Goal: Task Accomplishment & Management: Manage account settings

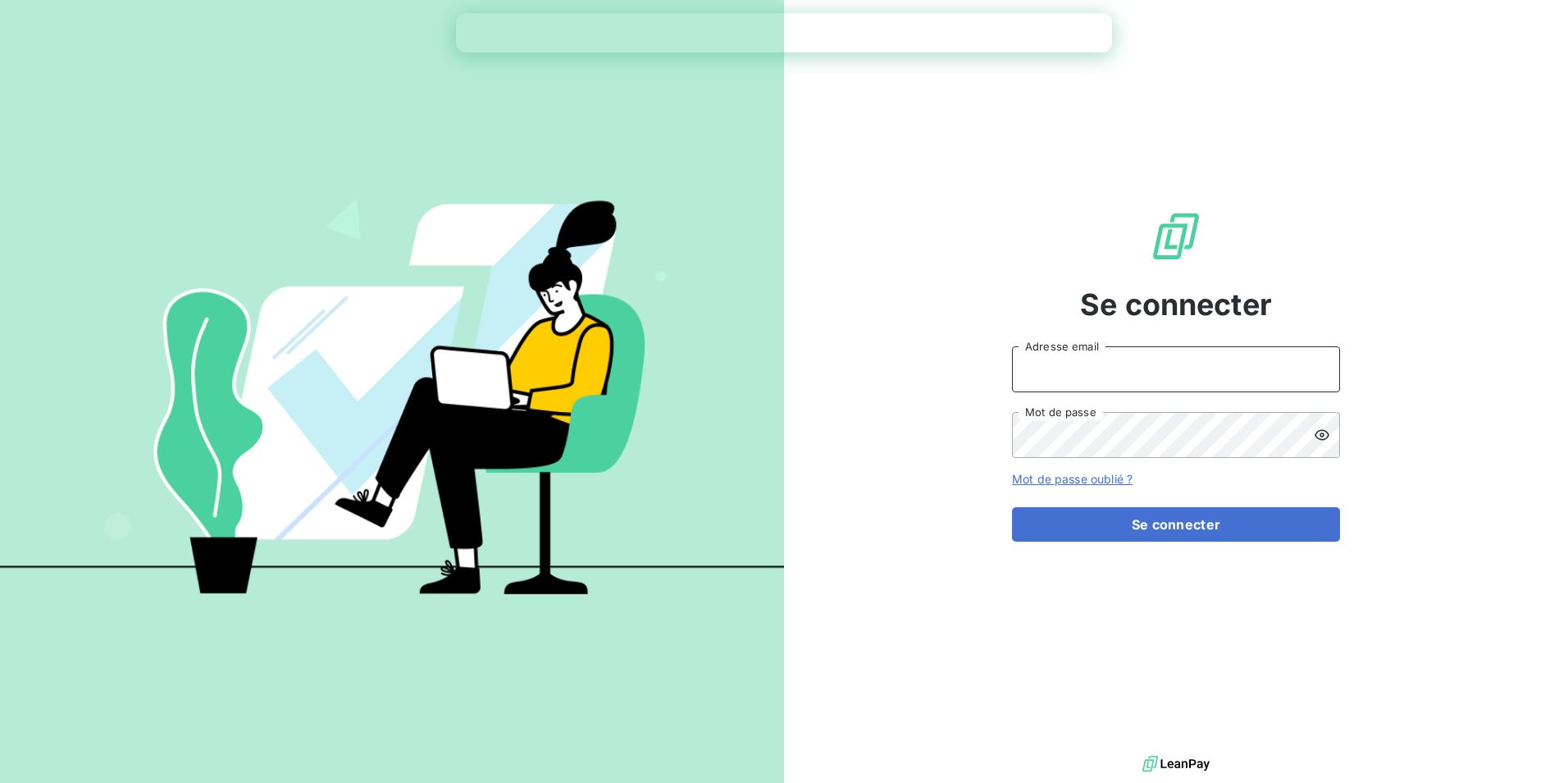
type input "[PERSON_NAME][EMAIL_ADDRESS][DOMAIN_NAME]"
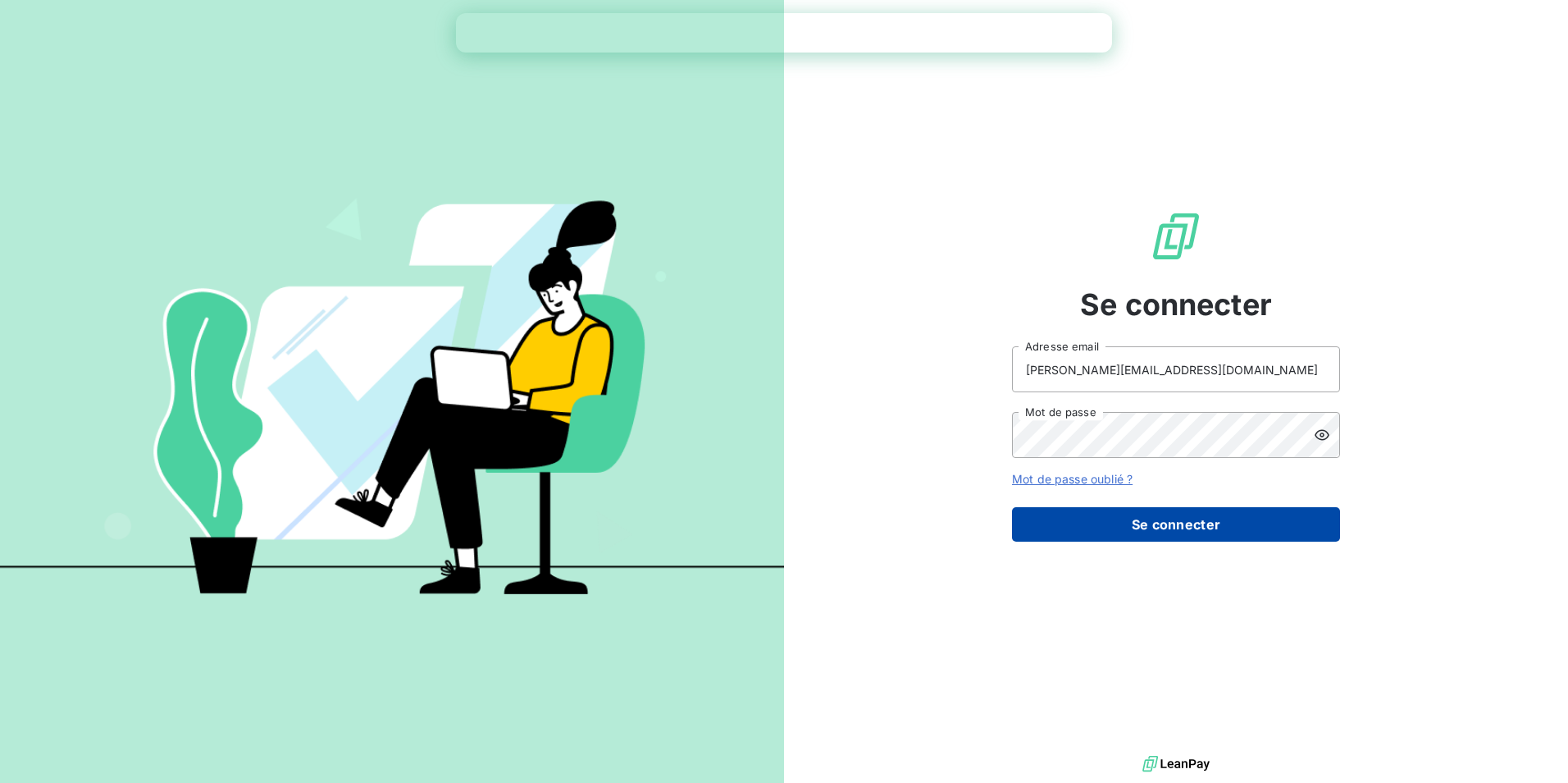
click at [1213, 517] on button "Se connecter" at bounding box center [1176, 524] width 328 height 34
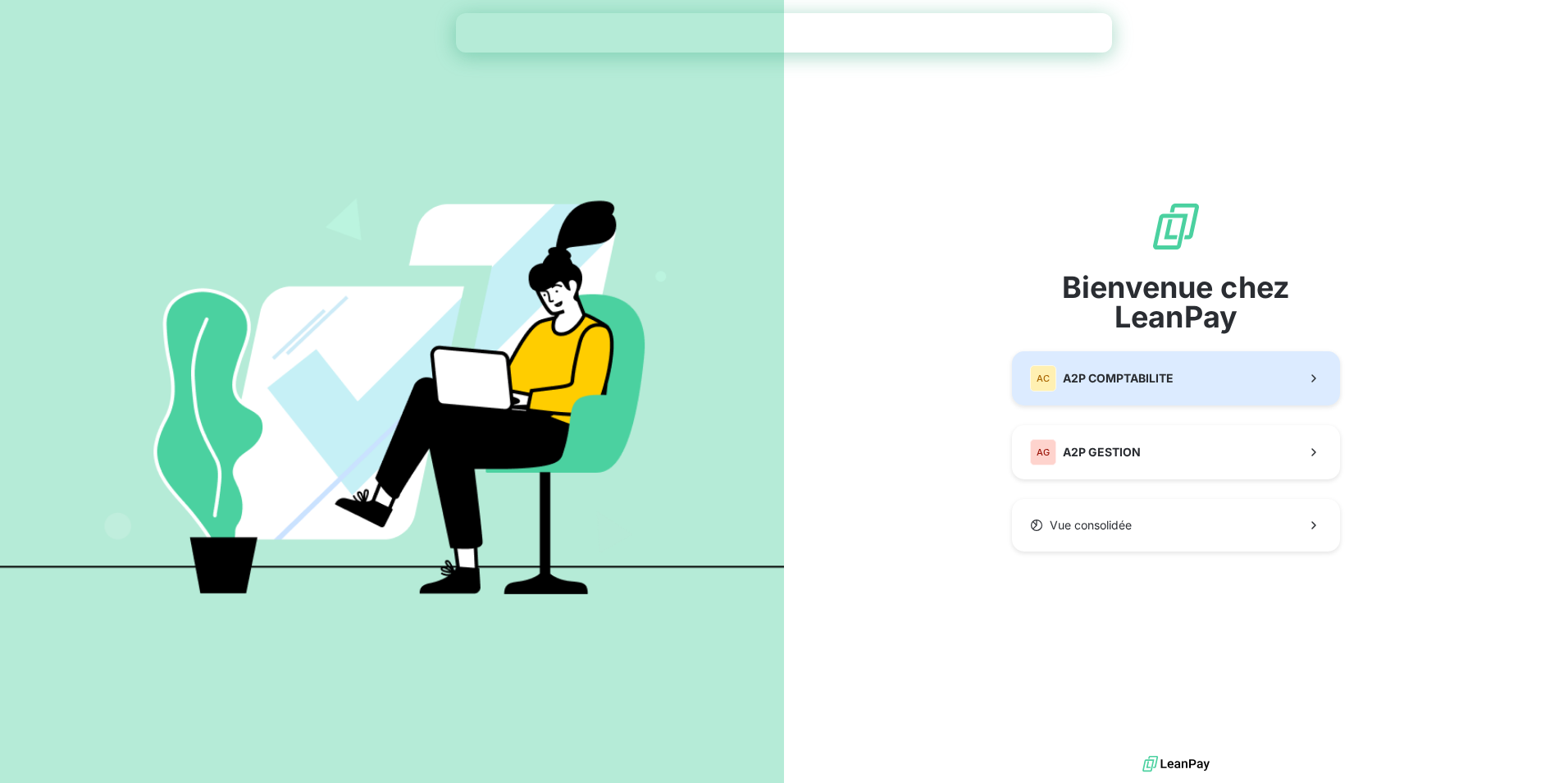
click at [1205, 381] on button "AC A2P COMPTABILITE" at bounding box center [1176, 377] width 328 height 54
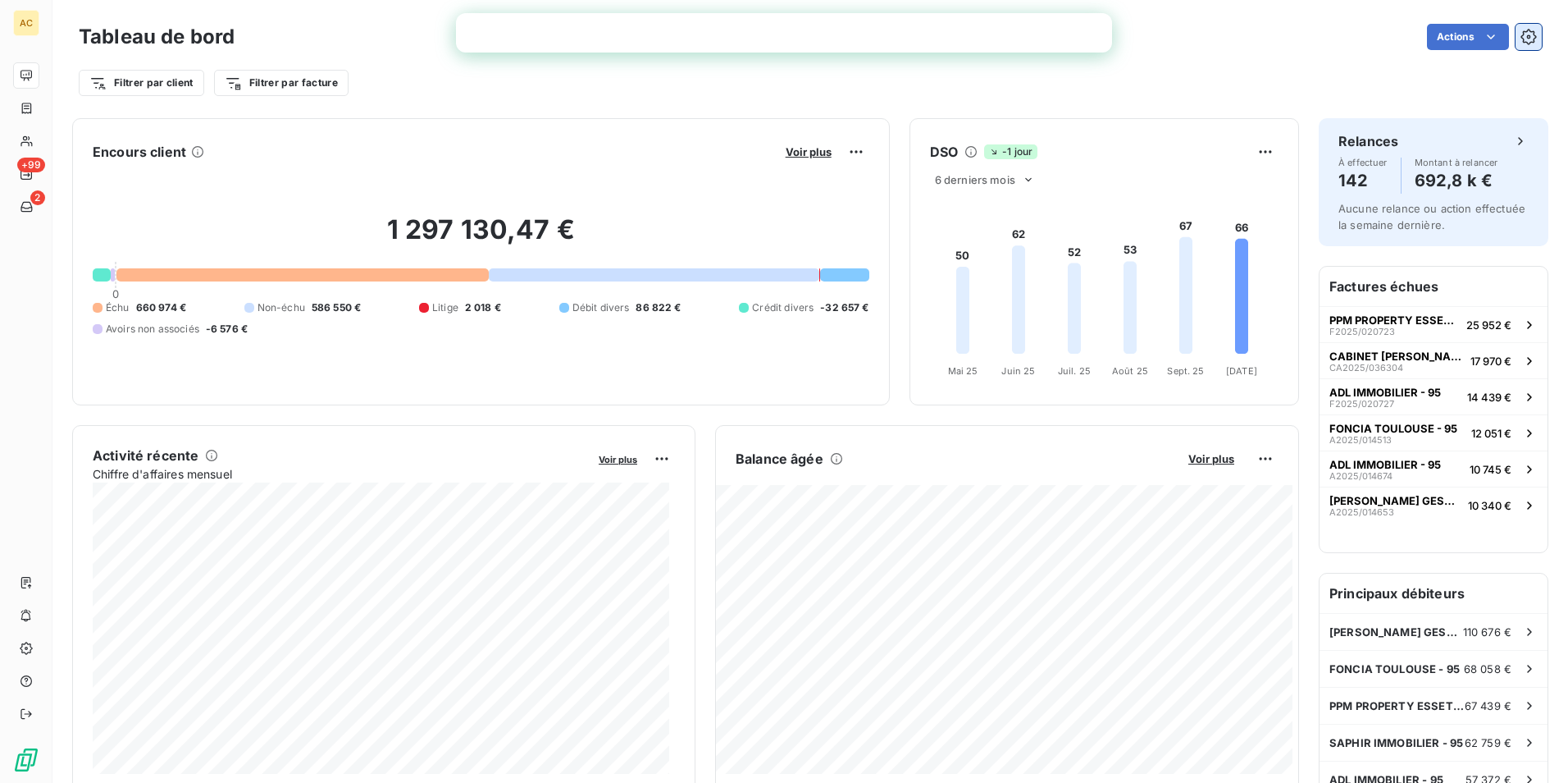
click at [1527, 34] on button "button" at bounding box center [1529, 37] width 26 height 26
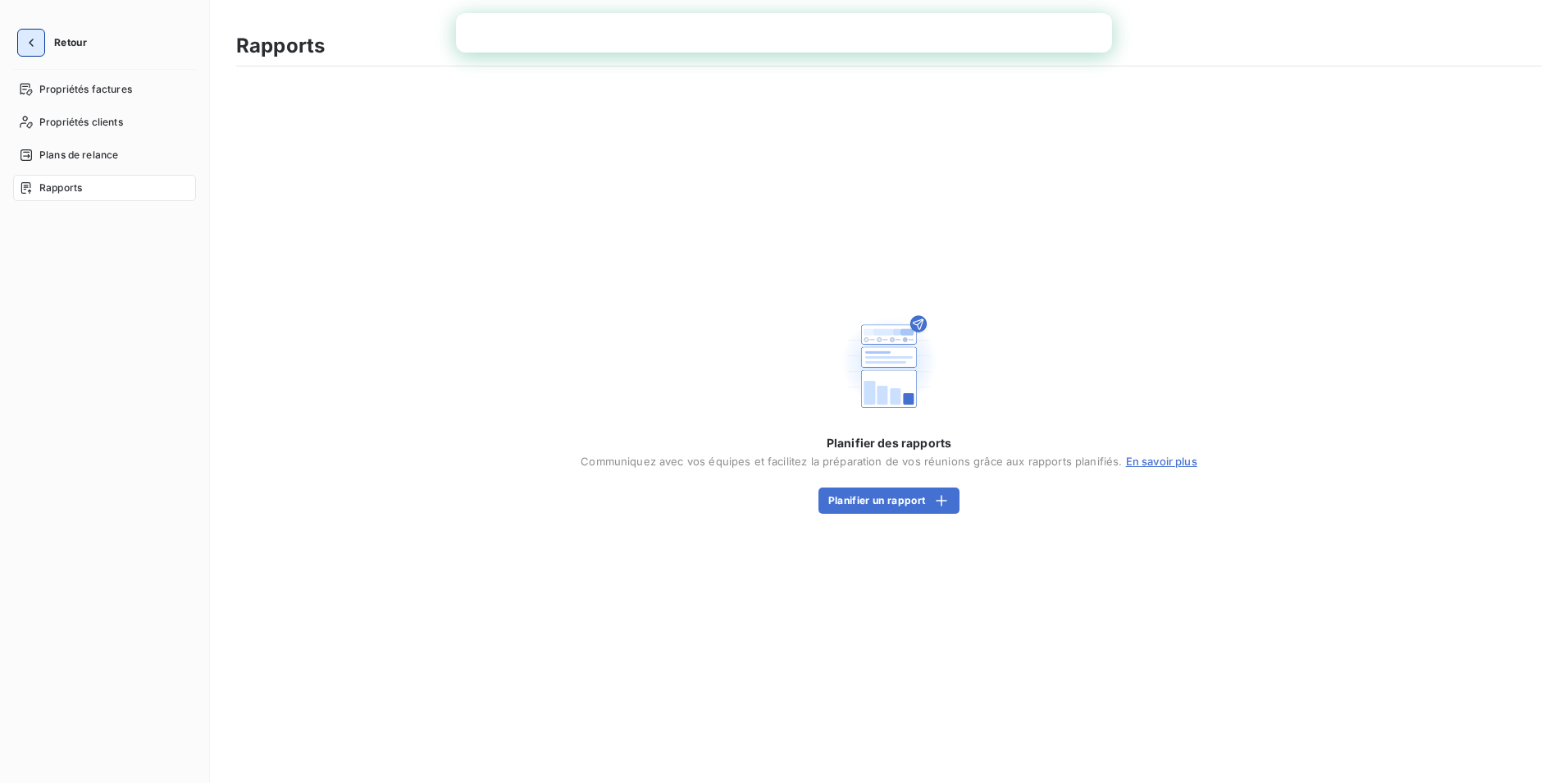
click at [26, 39] on icon "button" at bounding box center [31, 42] width 16 height 16
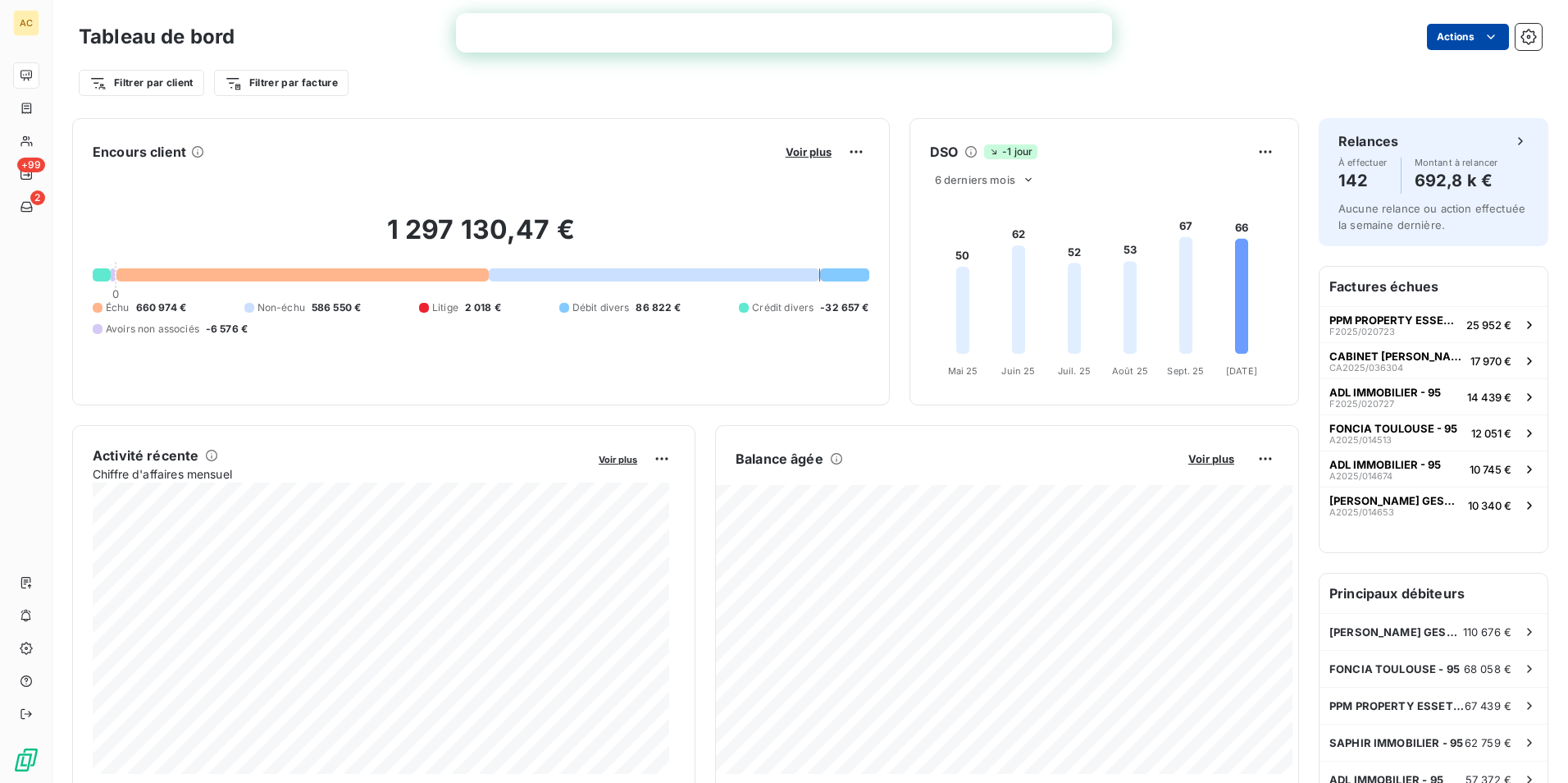
click at [1446, 42] on html "AC +99 2 Tableau de bord Actions Filtrer par client Filtrer par facture Encours…" at bounding box center [784, 391] width 1568 height 783
click at [1227, 30] on html "AC +99 2 Tableau de bord Actions Exporter le tableau de bord Planifier un rappo…" at bounding box center [784, 391] width 1568 height 783
